Goal: Task Accomplishment & Management: Manage account settings

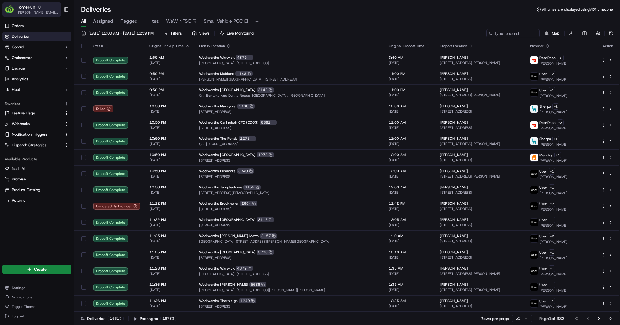
click at [45, 7] on div "HomeRun" at bounding box center [38, 7] width 42 height 6
type input "coles"
click at [113, 35] on div "Coles" at bounding box center [107, 31] width 86 height 12
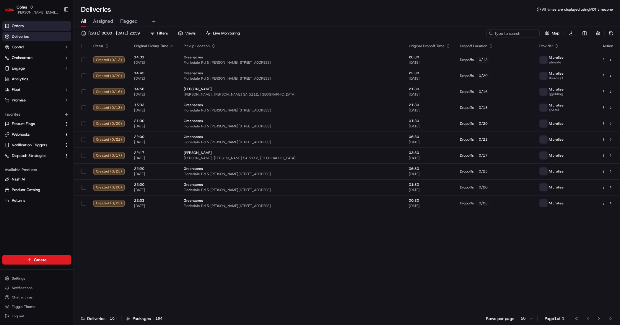
click at [58, 26] on link "Orders" at bounding box center [36, 25] width 69 height 9
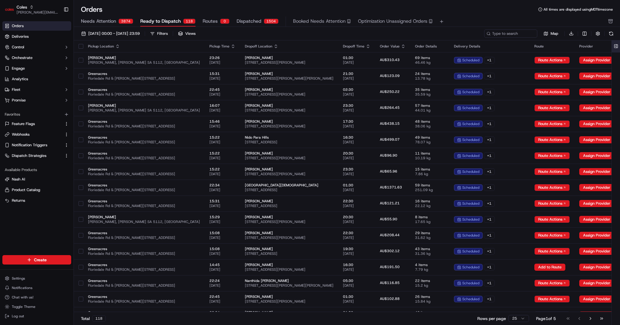
click at [615, 45] on button at bounding box center [616, 46] width 10 height 12
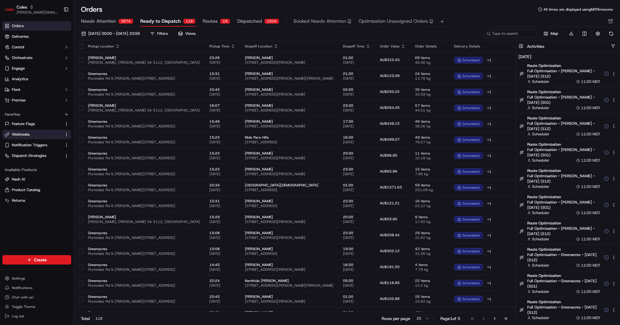
click at [34, 133] on link "Webhooks" at bounding box center [33, 134] width 57 height 5
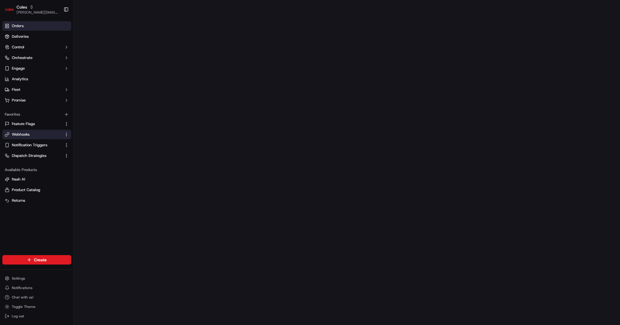
click at [35, 26] on link "Orders" at bounding box center [36, 25] width 69 height 9
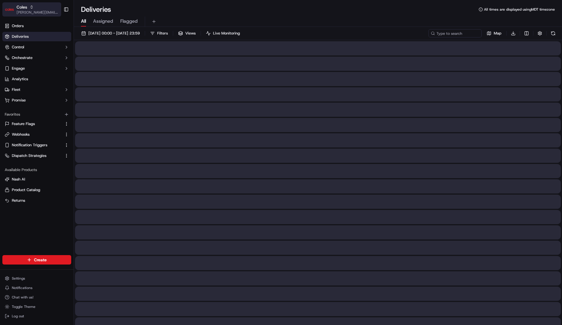
click at [40, 8] on div "Coles" at bounding box center [38, 7] width 42 height 6
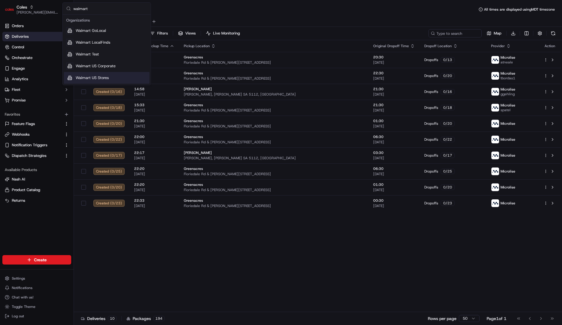
type input "walmart"
click at [102, 76] on span "Walmart US Stores" at bounding box center [92, 77] width 33 height 5
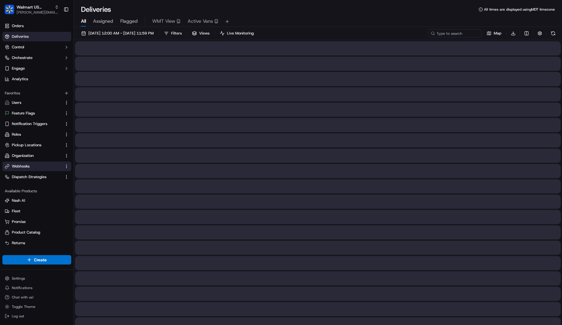
click at [41, 167] on link "Webhooks" at bounding box center [33, 166] width 57 height 5
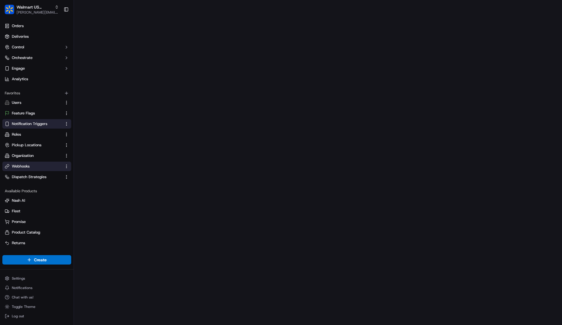
click at [44, 121] on span "Notification Triggers" at bounding box center [29, 123] width 35 height 5
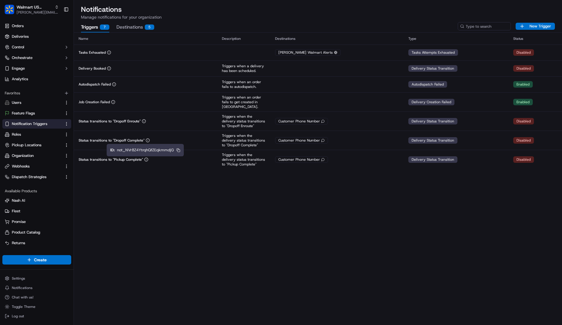
click at [187, 182] on div "Name Description Destinations Type Status Tasks Exhausted Nash Walmart Alerts T…" at bounding box center [318, 179] width 488 height 293
click at [46, 6] on span "Walmart US Stores" at bounding box center [35, 7] width 36 height 6
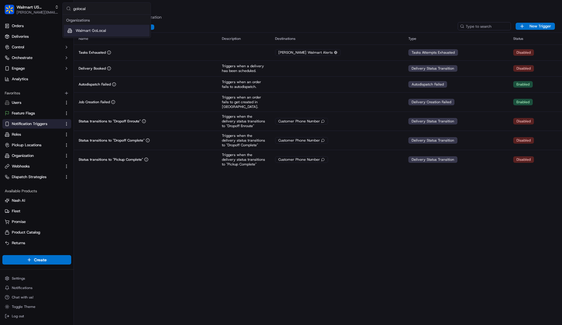
type input "golocal"
click at [81, 30] on span "Walmart GoLocal" at bounding box center [91, 30] width 30 height 5
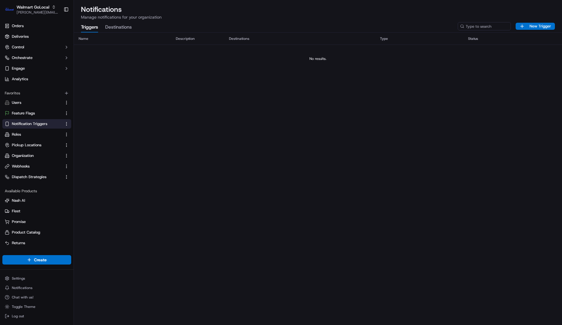
click at [225, 107] on div "Name Description Destinations Type Status No results." at bounding box center [318, 179] width 488 height 293
click at [128, 91] on div "Name Description Destinations Type Status No results." at bounding box center [318, 179] width 488 height 293
click at [51, 12] on span "[PERSON_NAME][EMAIL_ADDRESS][DOMAIN_NAME]" at bounding box center [38, 12] width 42 height 5
type input "localfinds"
drag, startPoint x: 74, startPoint y: 30, endPoint x: 80, endPoint y: 33, distance: 6.1
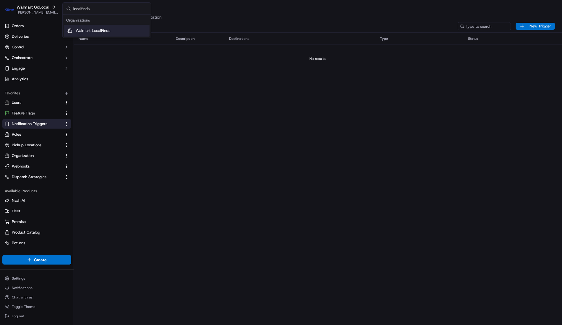
click at [75, 30] on div "Walmart LocalFinds" at bounding box center [107, 31] width 86 height 12
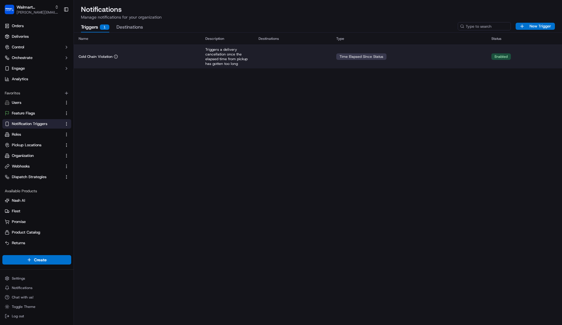
click at [150, 57] on div "Cold Chain Violation" at bounding box center [137, 56] width 117 height 5
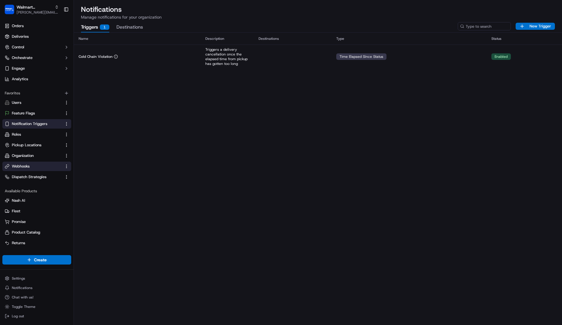
click at [31, 164] on link "Webhooks" at bounding box center [33, 166] width 57 height 5
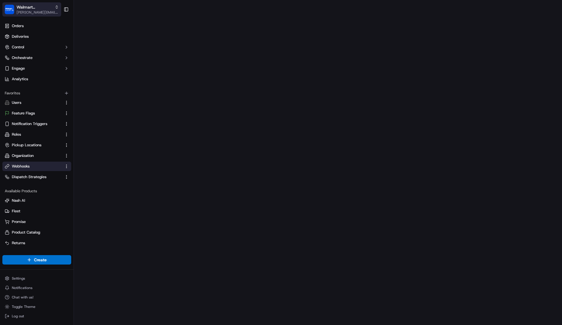
click at [37, 13] on span "[PERSON_NAME][EMAIL_ADDRESS][DOMAIN_NAME]" at bounding box center [38, 12] width 42 height 5
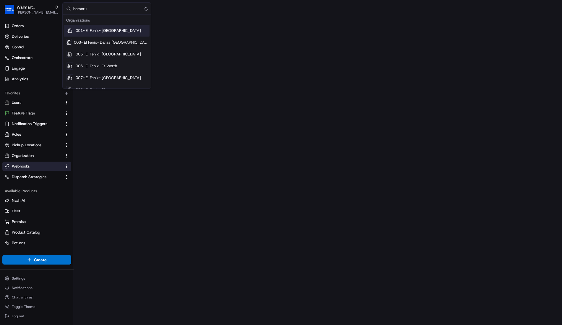
type input "homerun"
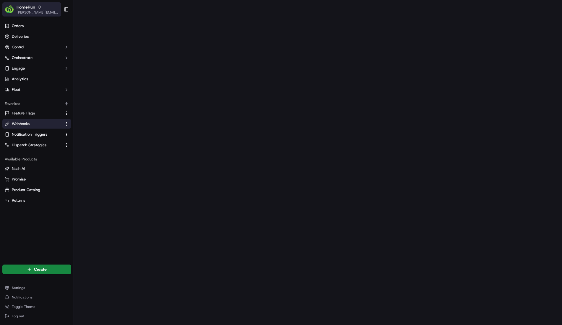
click at [17, 7] on span "HomeRun" at bounding box center [26, 7] width 19 height 6
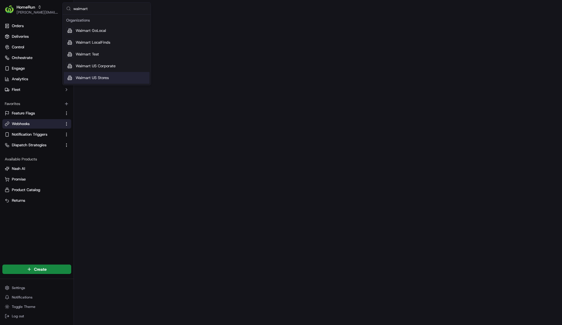
type input "walmart"
click at [86, 73] on div "Walmart US Stores" at bounding box center [107, 78] width 86 height 12
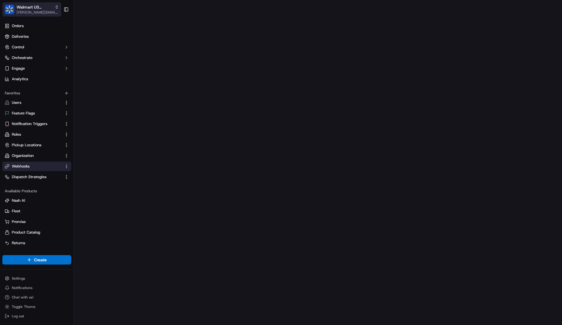
click at [36, 9] on span "Walmart US Stores" at bounding box center [35, 7] width 36 height 6
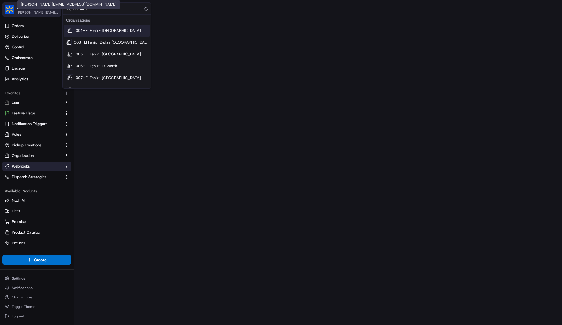
type input "homerun"
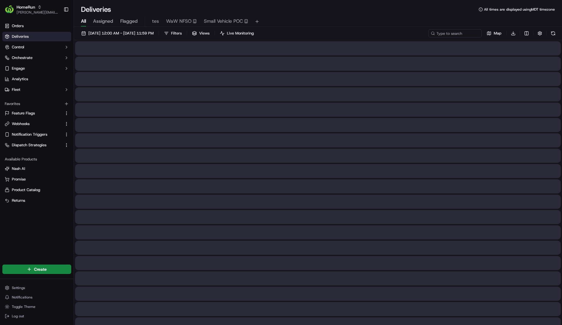
drag, startPoint x: 41, startPoint y: 12, endPoint x: 61, endPoint y: 33, distance: 28.8
click at [41, 12] on span "[PERSON_NAME][EMAIL_ADDRESS][DOMAIN_NAME]" at bounding box center [38, 12] width 42 height 5
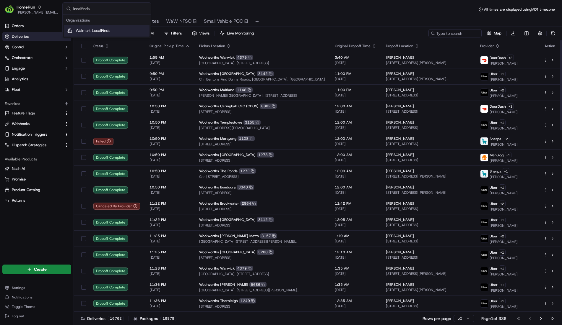
type input "localfinds"
click at [105, 33] on span "Walmart LocalFinds" at bounding box center [93, 30] width 35 height 5
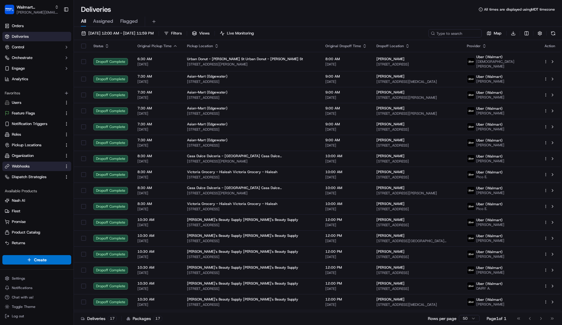
click at [36, 162] on button "Webhooks" at bounding box center [36, 166] width 69 height 9
click at [41, 163] on button "Webhooks" at bounding box center [36, 166] width 69 height 9
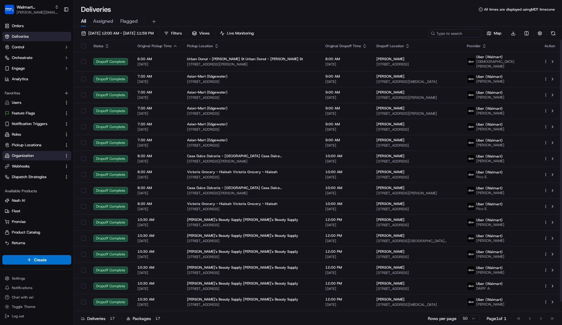
click at [23, 156] on span "Organization" at bounding box center [23, 155] width 22 height 5
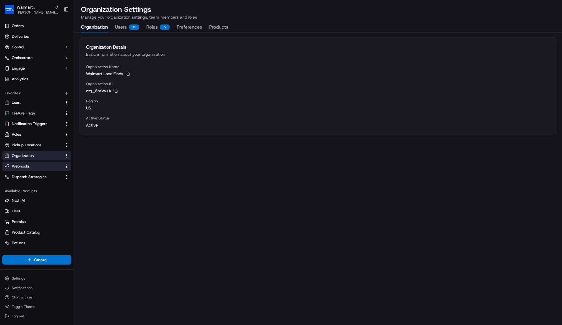
click at [21, 169] on span "Webhooks" at bounding box center [21, 166] width 18 height 5
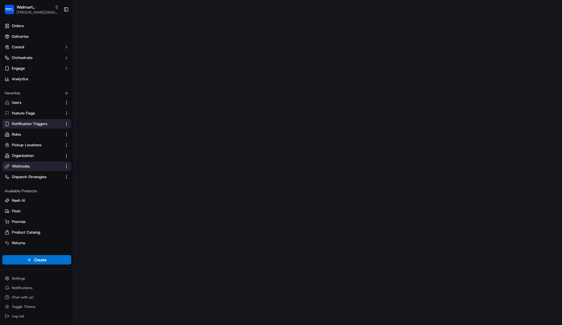
click at [36, 121] on span "Notification Triggers" at bounding box center [29, 123] width 35 height 5
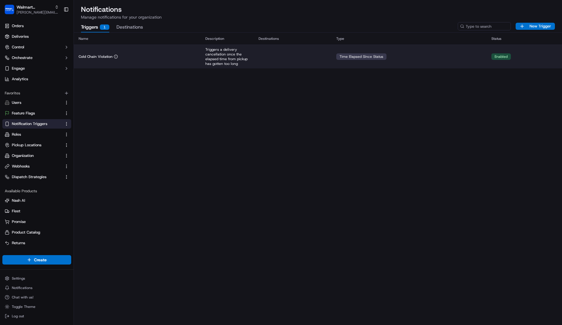
click at [216, 53] on p "Triggers a delivery cancellation once the elapsed time from pickup has gotten t…" at bounding box center [227, 56] width 44 height 19
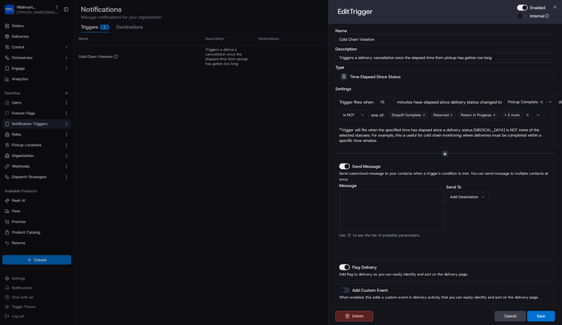
click at [399, 157] on div "Name Cold Chain Violation Description Triggers a delivery cancellation once the…" at bounding box center [445, 173] width 220 height 289
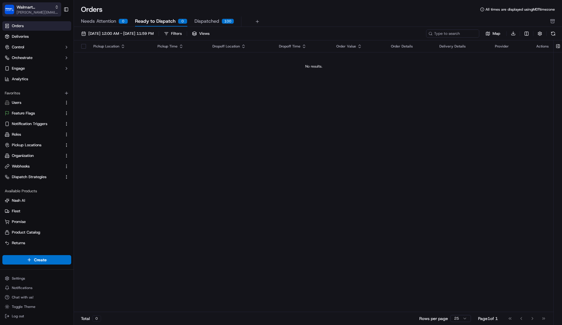
click at [35, 13] on span "[PERSON_NAME][EMAIL_ADDRESS][DOMAIN_NAME]" at bounding box center [38, 12] width 42 height 5
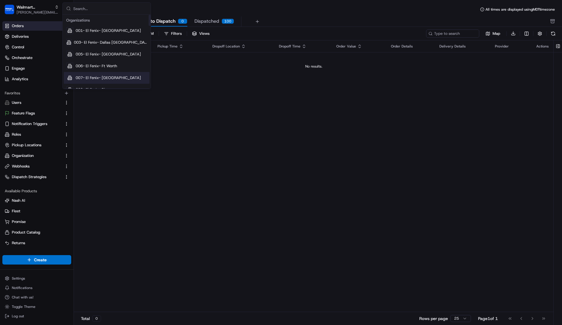
drag, startPoint x: 115, startPoint y: 130, endPoint x: 123, endPoint y: 120, distance: 13.1
click at [115, 130] on div "Pickup Location Pickup Time Dropoff Location Dropoff Time Order Value Order Det…" at bounding box center [313, 176] width 479 height 272
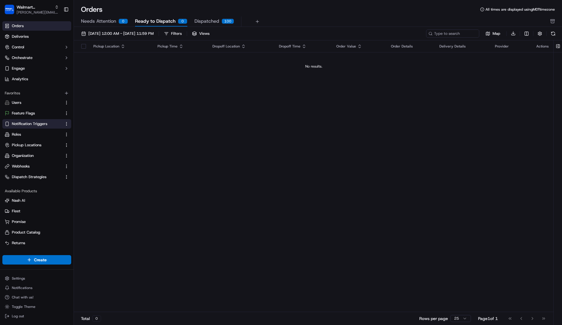
click at [43, 123] on span "Notification Triggers" at bounding box center [29, 123] width 35 height 5
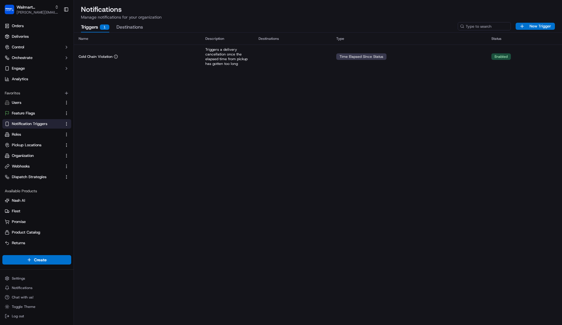
click at [48, 17] on div "Walmart LocalFinds john@usenash.com Toggle Sidebar" at bounding box center [37, 9] width 74 height 19
click at [46, 11] on span "[PERSON_NAME][EMAIL_ADDRESS][DOMAIN_NAME]" at bounding box center [38, 12] width 42 height 5
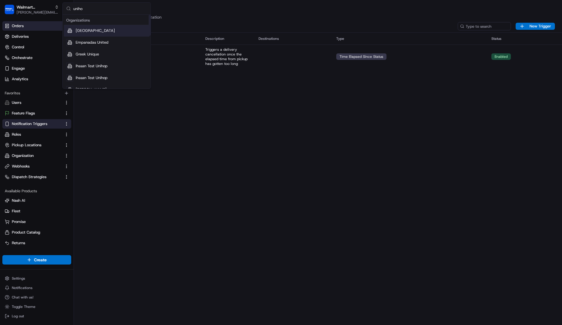
type input "unihop"
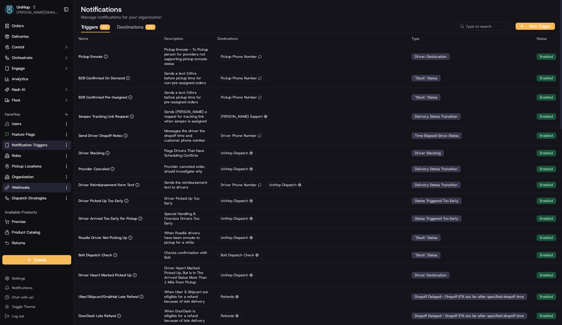
click at [31, 188] on link "Webhooks" at bounding box center [33, 187] width 57 height 5
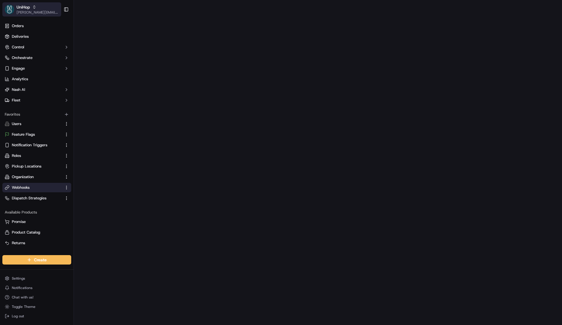
click at [25, 9] on span "UniHop" at bounding box center [23, 7] width 13 height 6
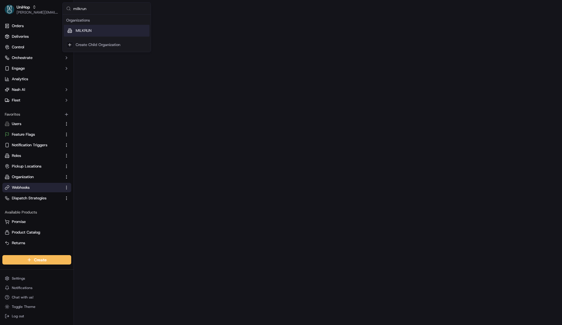
type input "milkrun"
click at [79, 35] on div "MILKRUN" at bounding box center [107, 31] width 86 height 12
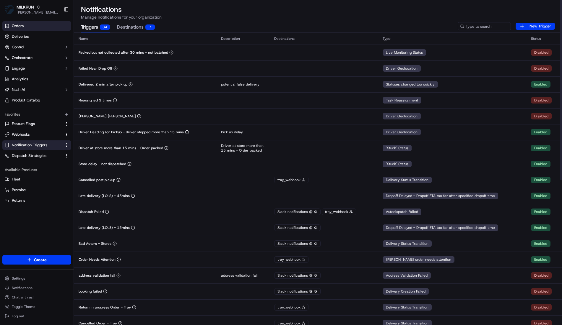
click at [33, 22] on link "Orders" at bounding box center [36, 25] width 69 height 9
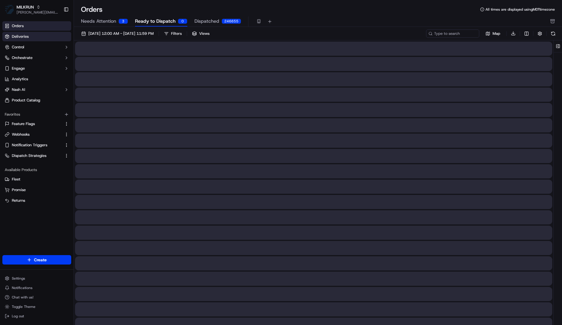
click at [35, 38] on link "Deliveries" at bounding box center [36, 36] width 69 height 9
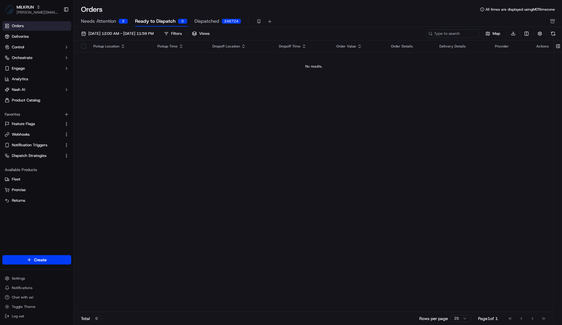
drag, startPoint x: 390, startPoint y: 144, endPoint x: 373, endPoint y: 142, distance: 16.7
click at [390, 144] on div "Pickup Location Pickup Time Dropoff Location Dropoff Time Order Value Order Det…" at bounding box center [313, 176] width 479 height 272
